Goal: Information Seeking & Learning: Learn about a topic

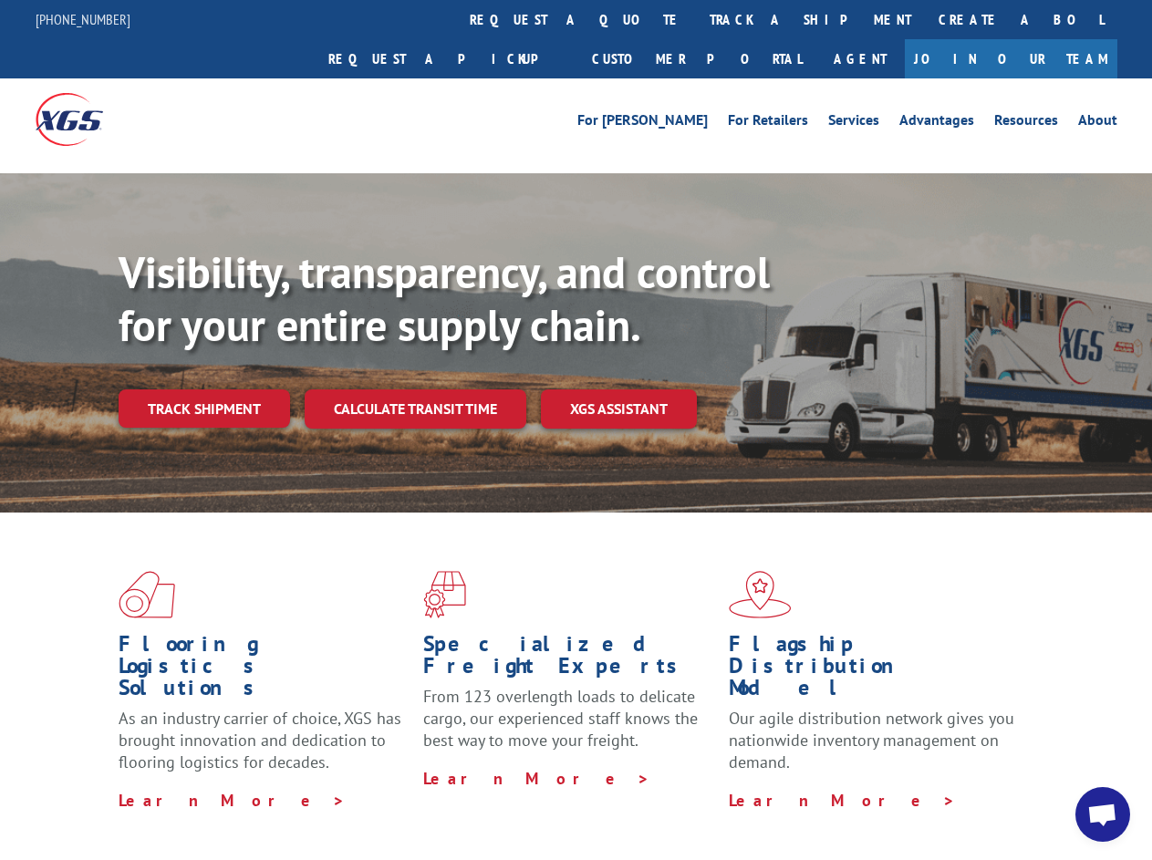
click at [575, 429] on div "Visibility, transparency, and control for your entire supply chain. Track shipm…" at bounding box center [635, 373] width 1033 height 254
click at [522, 633] on h1 "Specialized Freight Experts" at bounding box center [568, 659] width 291 height 53
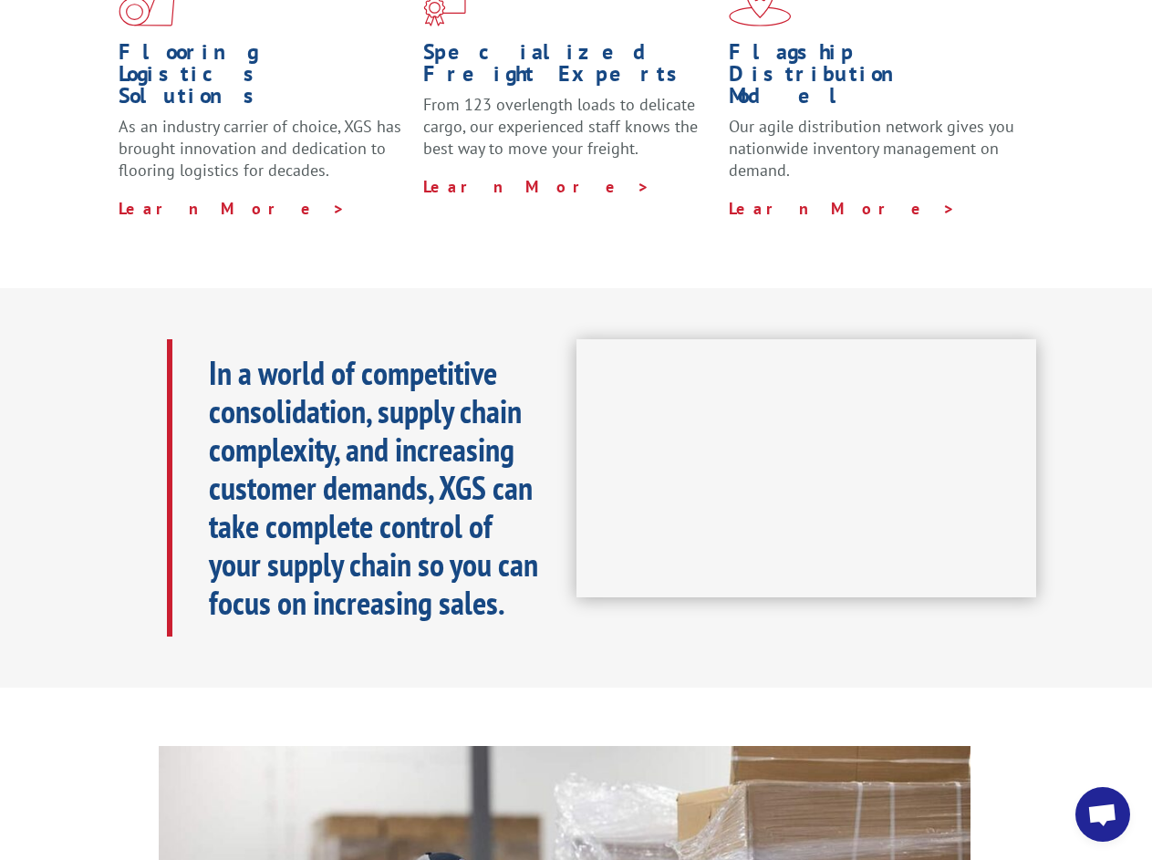
click at [636, 41] on h1 "Specialized Freight Experts" at bounding box center [568, 67] width 291 height 53
click at [750, 41] on h1 "Flagship Distribution Model" at bounding box center [873, 78] width 291 height 75
click at [203, 368] on div "In a world of competitive consolidation, supply chain complexity, and increasin…" at bounding box center [371, 487] width 409 height 297
click at [414, 368] on b "In a world of competitive consolidation, supply chain complexity, and increasin…" at bounding box center [373, 487] width 329 height 273
click at [1102, 814] on span "Open chat" at bounding box center [1102, 816] width 30 height 26
